Goal: Transaction & Acquisition: Purchase product/service

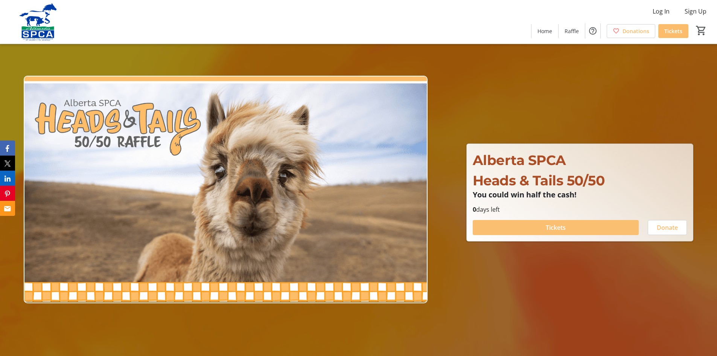
click at [560, 229] on span "Tickets" at bounding box center [556, 227] width 20 height 9
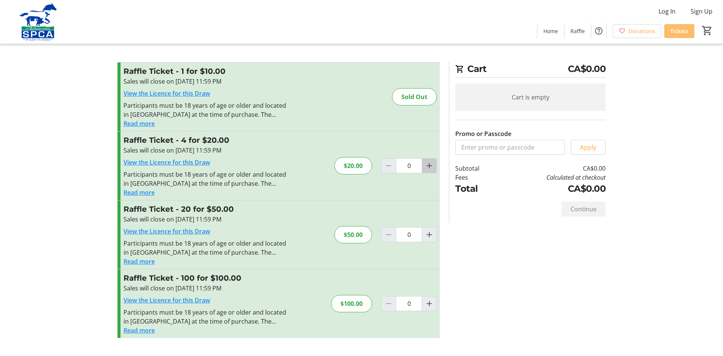
click at [431, 165] on mat-icon "Increment by one" at bounding box center [429, 165] width 9 height 9
type input "1"
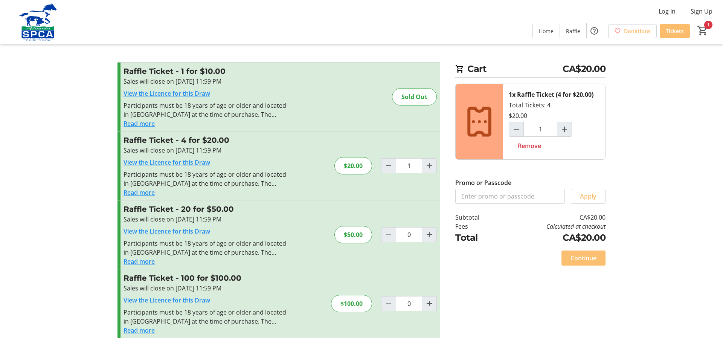
click at [584, 254] on span "Continue" at bounding box center [583, 257] width 26 height 9
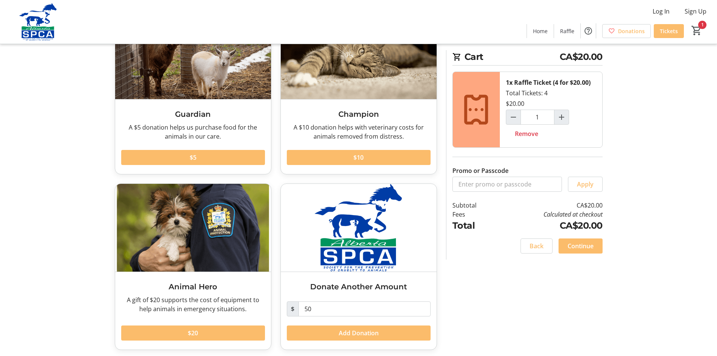
scroll to position [77, 0]
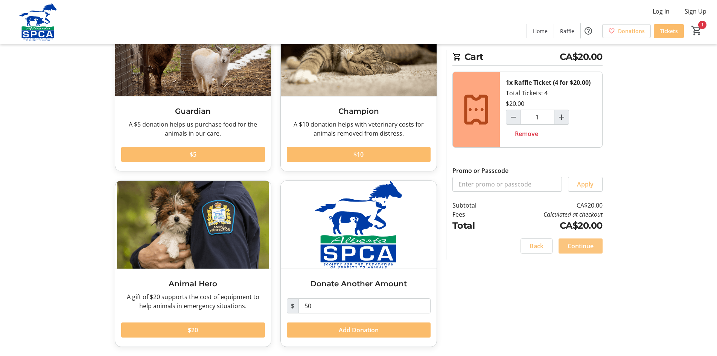
click at [582, 243] on span "Continue" at bounding box center [581, 245] width 26 height 9
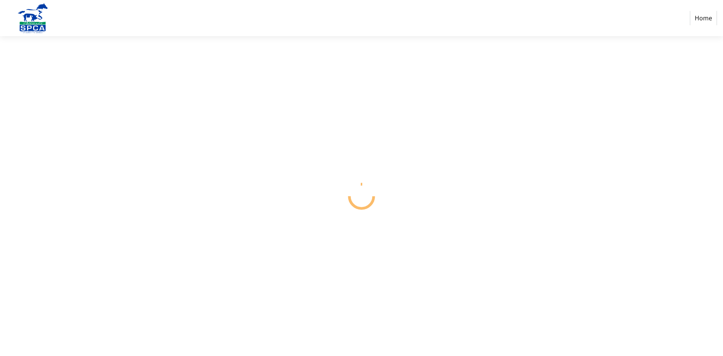
select select "CA"
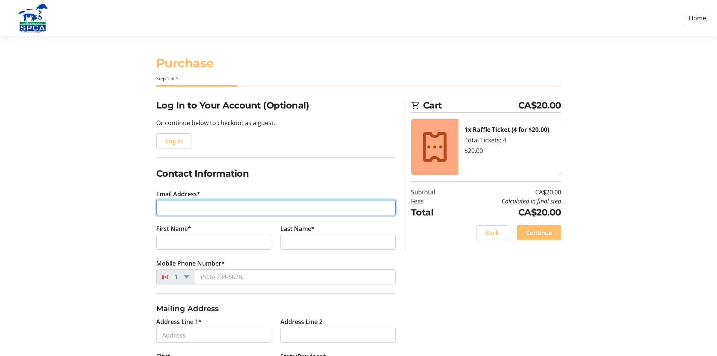
click at [178, 206] on input "Email Address*" at bounding box center [275, 207] width 239 height 15
type input "[PERSON_NAME][EMAIL_ADDRESS][PERSON_NAME][DOMAIN_NAME]"
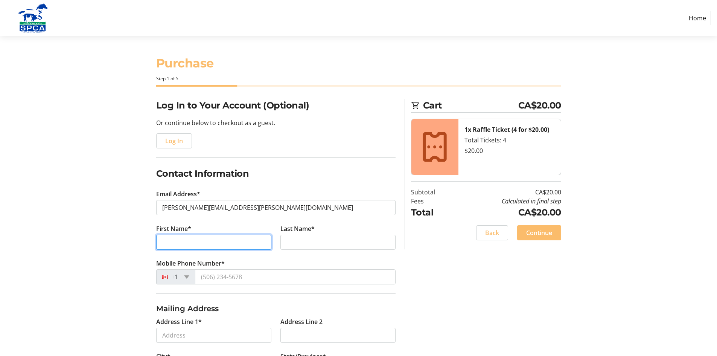
type input "[PERSON_NAME]"
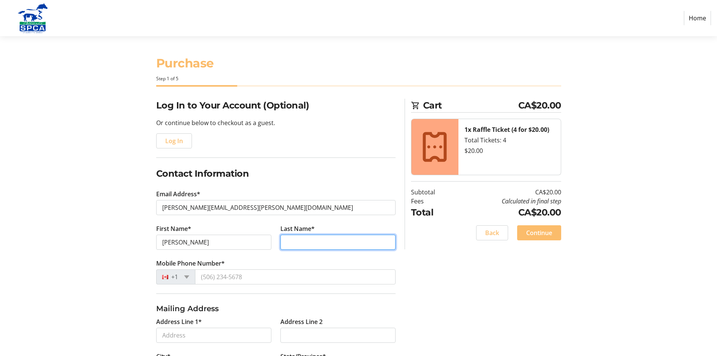
type input "[PERSON_NAME]"
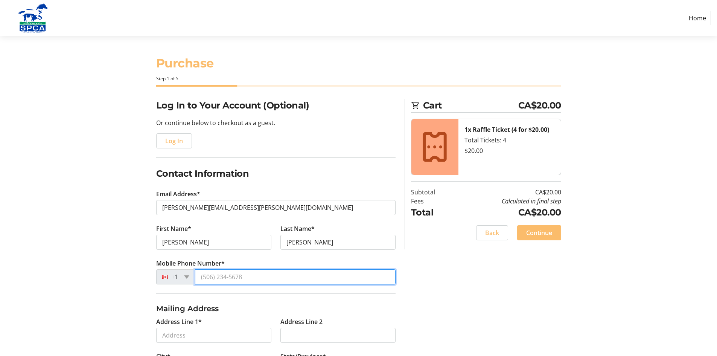
type input "[PHONE_NUMBER]"
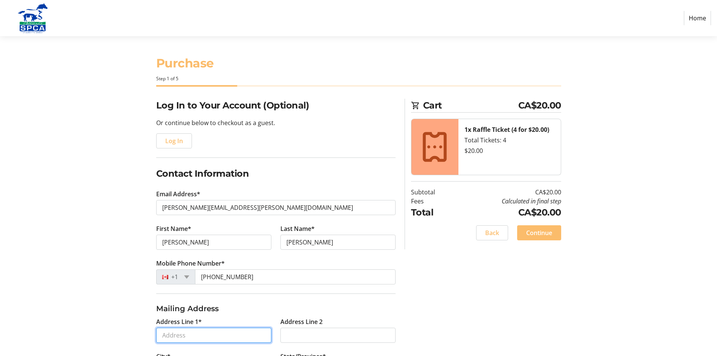
type input "[STREET_ADDRESS]"
type input "[GEOGRAPHIC_DATA]"
select select "AB"
type input "T2J 4H8"
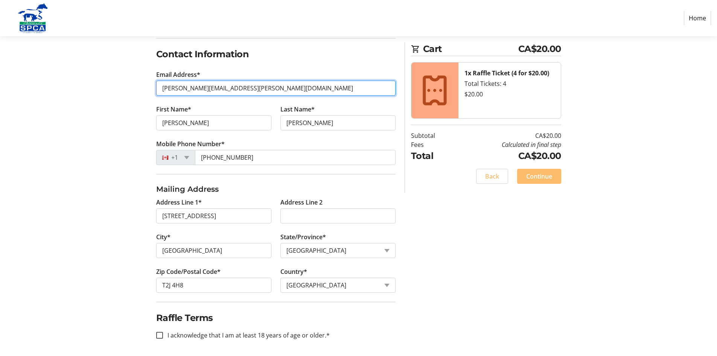
scroll to position [121, 0]
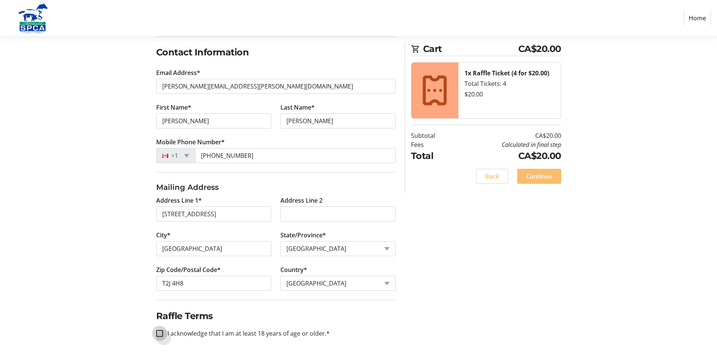
click at [162, 332] on input "I acknowledge that I am at least 18 years of age or older.*" at bounding box center [159, 333] width 7 height 7
checkbox input "true"
click at [541, 177] on span "Continue" at bounding box center [539, 176] width 26 height 9
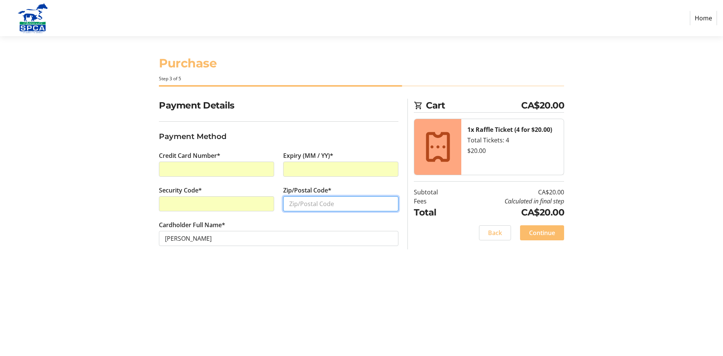
click at [299, 205] on input "Zip/Postal Code*" at bounding box center [340, 203] width 115 height 15
type input "T2J4H8"
click at [544, 232] on span "Continue" at bounding box center [542, 232] width 26 height 9
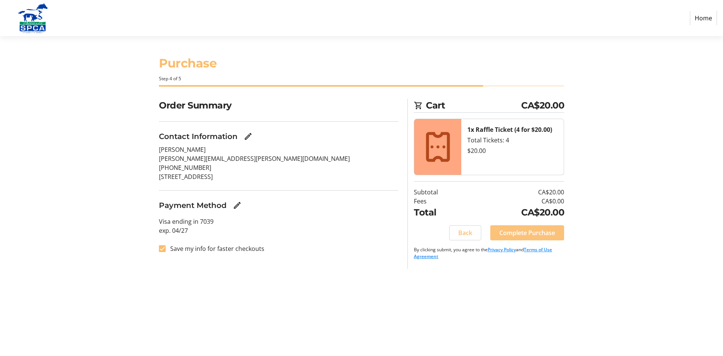
click at [544, 232] on span "Complete Purchase" at bounding box center [527, 232] width 56 height 9
